Goal: Task Accomplishment & Management: Use online tool/utility

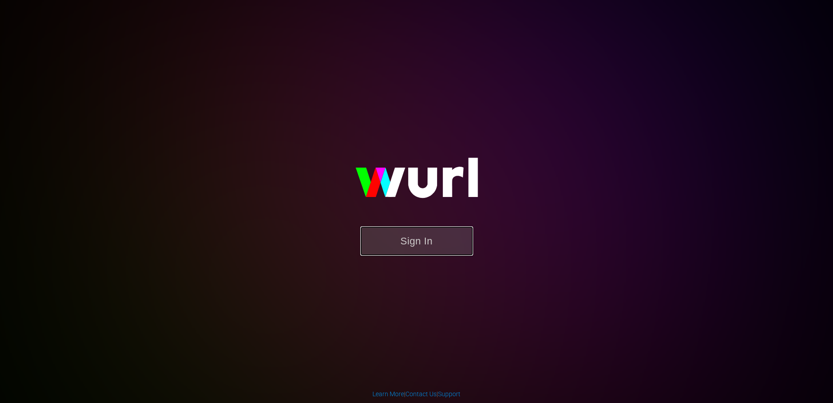
click at [428, 246] on button "Sign In" at bounding box center [416, 240] width 113 height 29
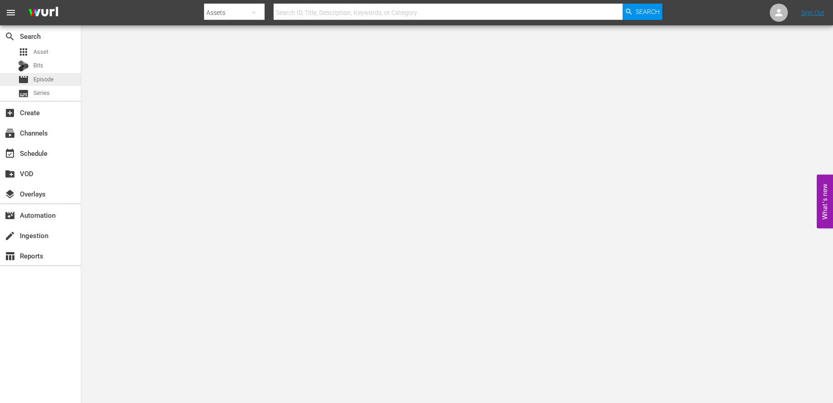
click at [61, 80] on div "movie Episode" at bounding box center [40, 79] width 81 height 13
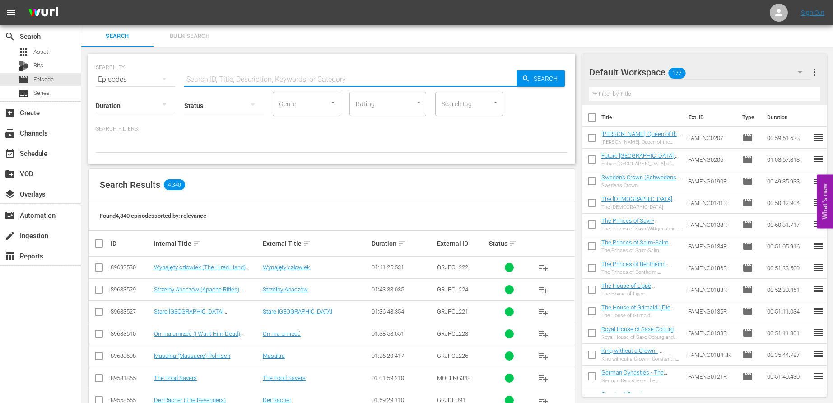
click at [223, 79] on input "text" at bounding box center [350, 80] width 332 height 22
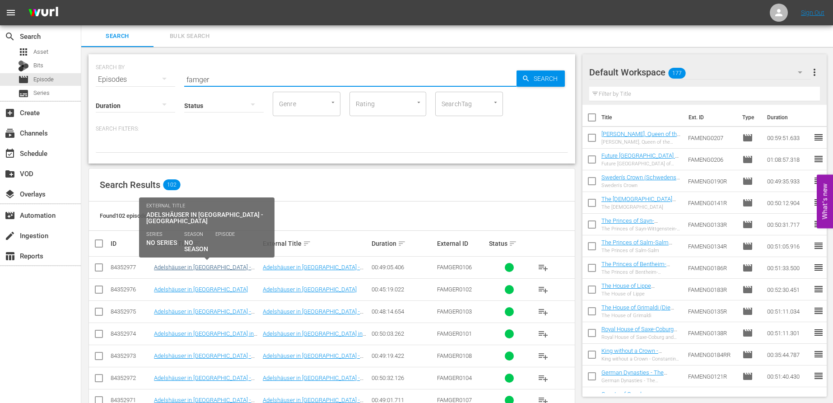
type input "famger"
click at [192, 267] on link "Adelshäuser in [GEOGRAPHIC_DATA] - [GEOGRAPHIC_DATA]" at bounding box center [202, 271] width 97 height 14
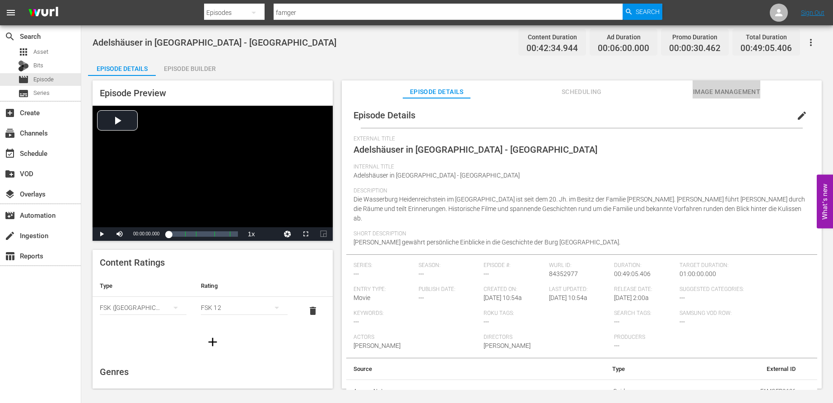
click at [718, 85] on button "Image Management" at bounding box center [727, 89] width 68 height 18
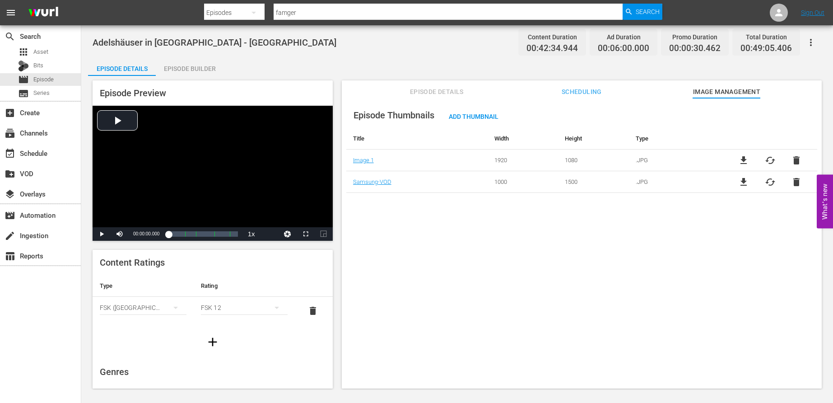
click at [200, 64] on div "Episode Builder" at bounding box center [190, 69] width 68 height 22
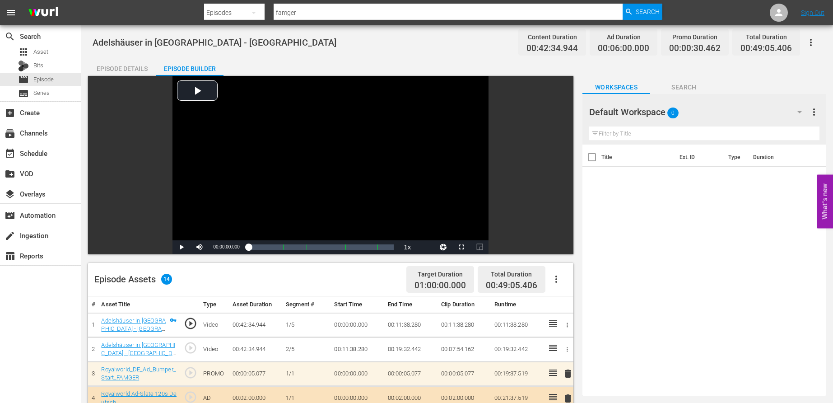
click at [771, 266] on div "Title Ext. ID Type Duration" at bounding box center [704, 267] width 244 height 247
